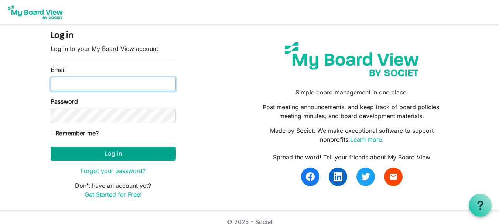
type input "theresabhavanvembuva@gmail.com"
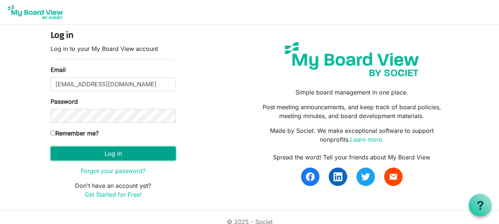
click at [113, 151] on button "Log in" at bounding box center [113, 153] width 125 height 14
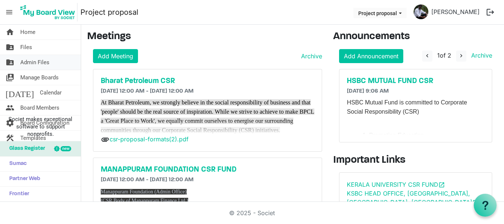
click at [40, 55] on span "Admin Files" at bounding box center [34, 62] width 29 height 15
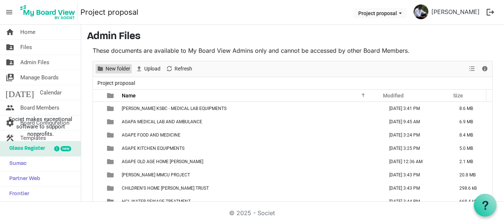
click at [111, 69] on span "New folder" at bounding box center [118, 68] width 26 height 9
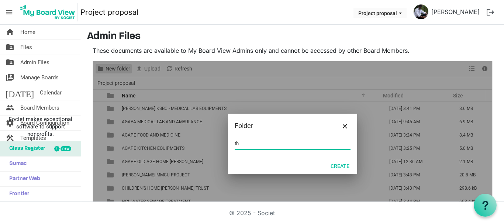
type input "t"
type input "[PERSON_NAME]- ROOF BLOCK JOYALUKKAS"
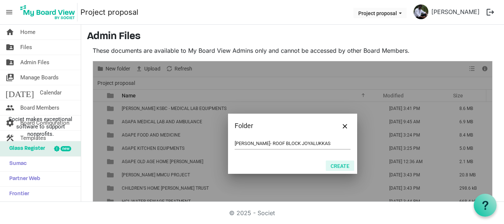
click at [333, 167] on button "Create" at bounding box center [340, 166] width 28 height 10
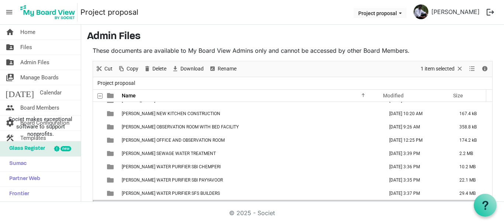
scroll to position [31, 0]
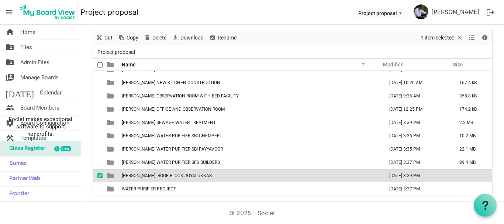
click at [259, 176] on td "[PERSON_NAME]- ROOF BLOCK JOYALUKKAS" at bounding box center [251, 175] width 262 height 13
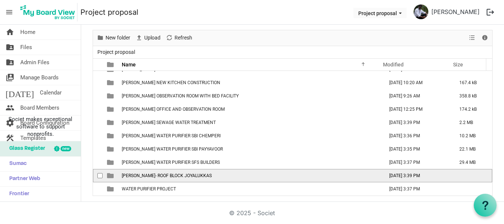
click at [259, 176] on td "[PERSON_NAME]- ROOF BLOCK JOYALUKKAS" at bounding box center [251, 175] width 262 height 13
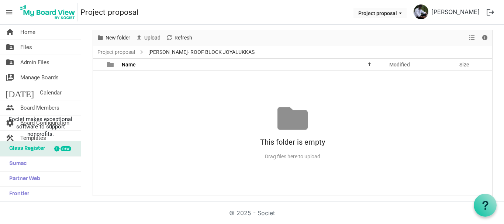
scroll to position [0, 0]
click at [152, 40] on span "Upload" at bounding box center [153, 37] width 18 height 9
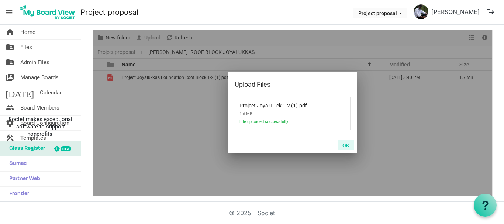
click at [342, 146] on button "OK" at bounding box center [346, 145] width 17 height 10
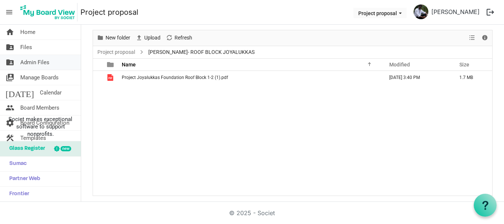
click at [29, 63] on span "Admin Files" at bounding box center [34, 62] width 29 height 15
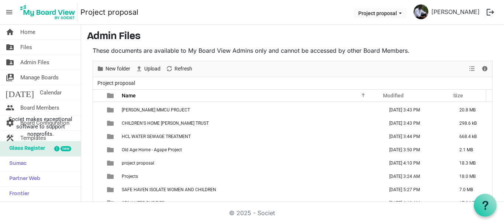
scroll to position [31, 0]
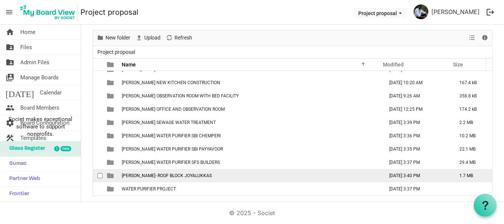
click at [168, 175] on span "[PERSON_NAME]- ROOF BLOCK JOYALUKKAS" at bounding box center [167, 175] width 90 height 5
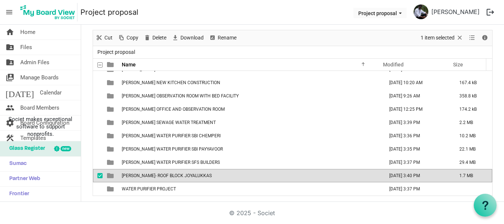
click at [168, 175] on span "[PERSON_NAME]- ROOF BLOCK JOYALUKKAS" at bounding box center [167, 175] width 90 height 5
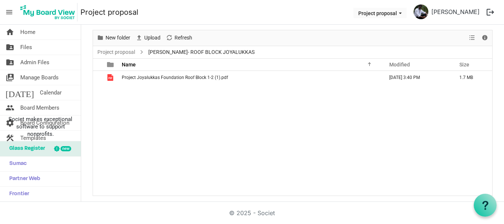
scroll to position [0, 0]
click at [148, 37] on span "Upload" at bounding box center [153, 37] width 18 height 9
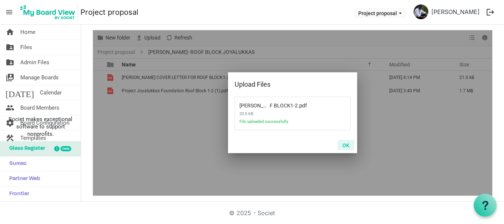
click at [344, 148] on button "OK" at bounding box center [346, 145] width 17 height 10
